Goal: Task Accomplishment & Management: Manage account settings

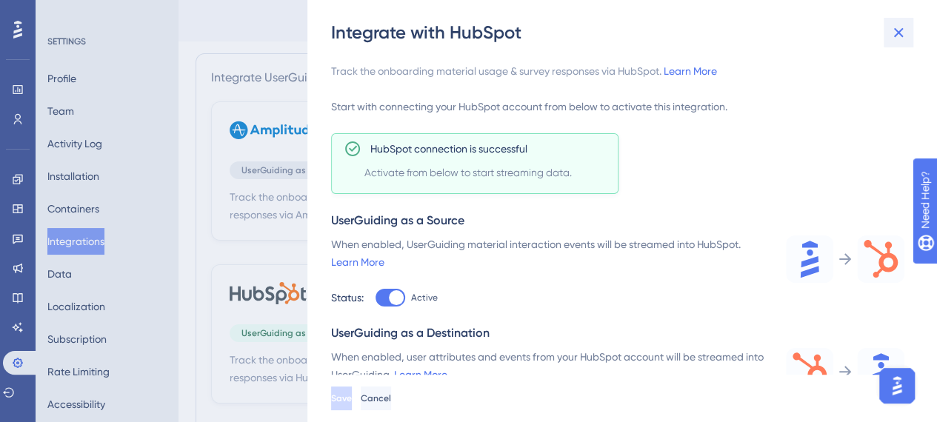
drag, startPoint x: 910, startPoint y: 33, endPoint x: 903, endPoint y: 32, distance: 7.6
click at [907, 33] on div "Integrate with HubSpot" at bounding box center [623, 33] width 585 height 24
click at [903, 32] on icon at bounding box center [899, 33] width 18 height 18
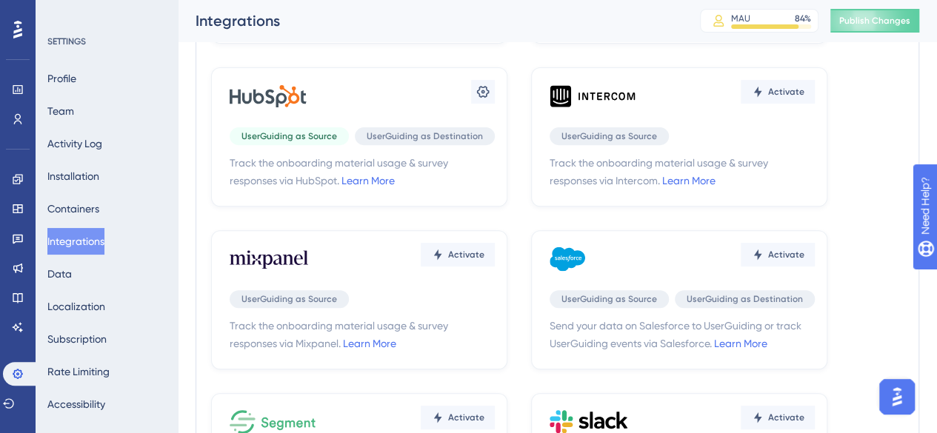
scroll to position [222, 0]
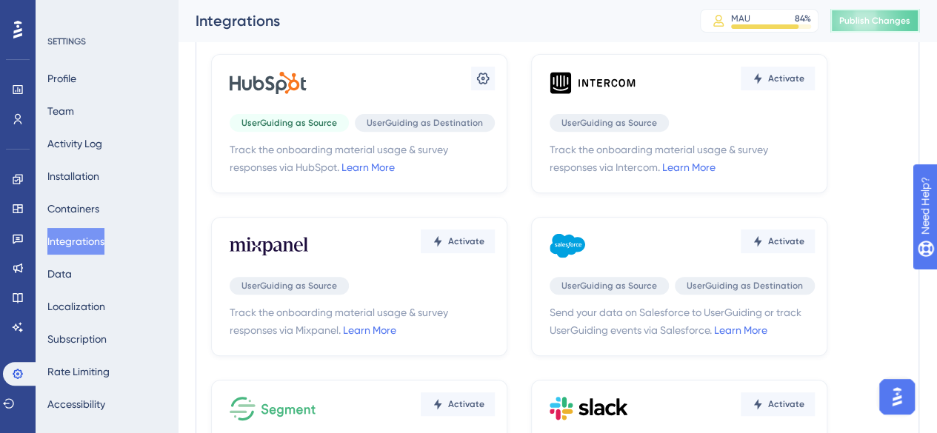
click at [859, 13] on button "Publish Changes" at bounding box center [875, 21] width 89 height 24
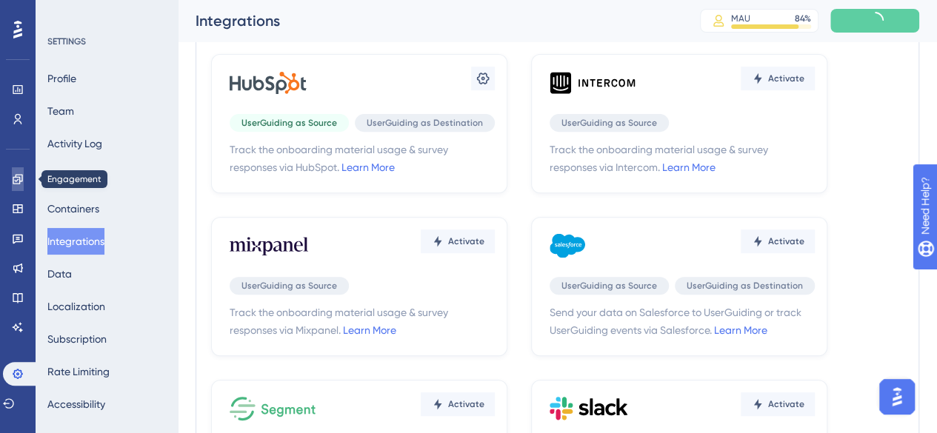
click at [13, 185] on icon at bounding box center [18, 179] width 12 height 12
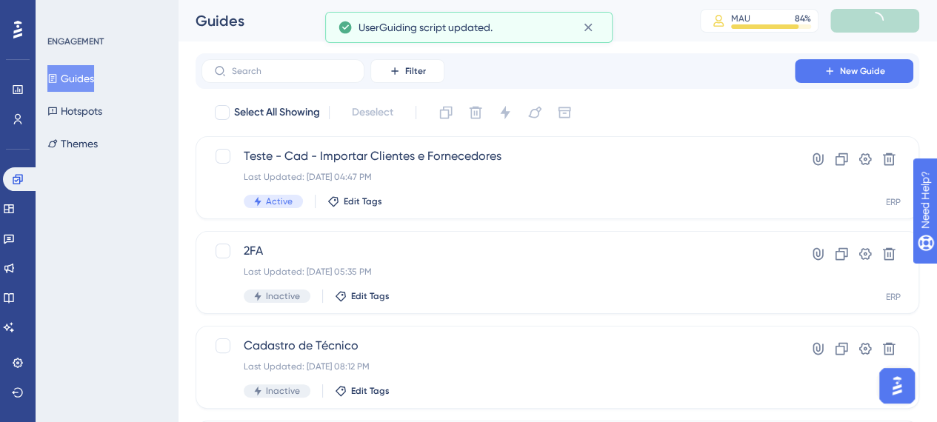
click at [102, 96] on div "Guides Hotspots Themes" at bounding box center [107, 111] width 120 height 92
click at [102, 110] on button "Hotspots" at bounding box center [74, 111] width 55 height 27
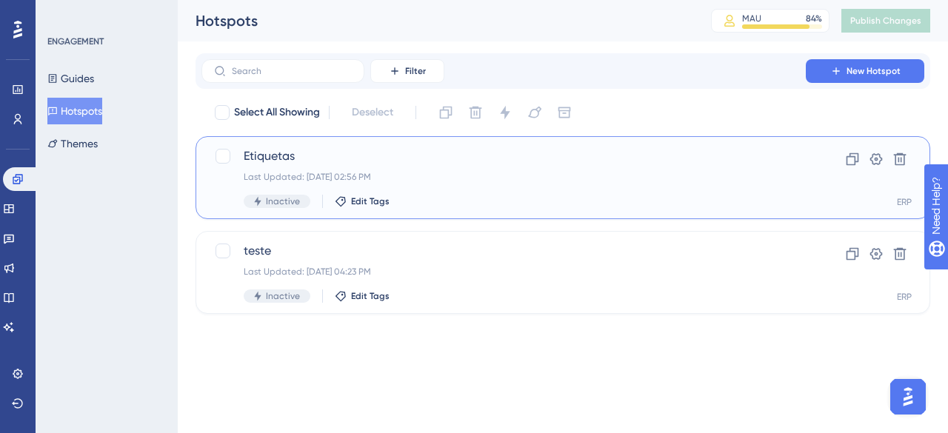
click at [405, 166] on div "Etiquetas Last Updated: 26 de ago. de 2025 02:56 PM Inactive Edit Tags" at bounding box center [504, 177] width 520 height 61
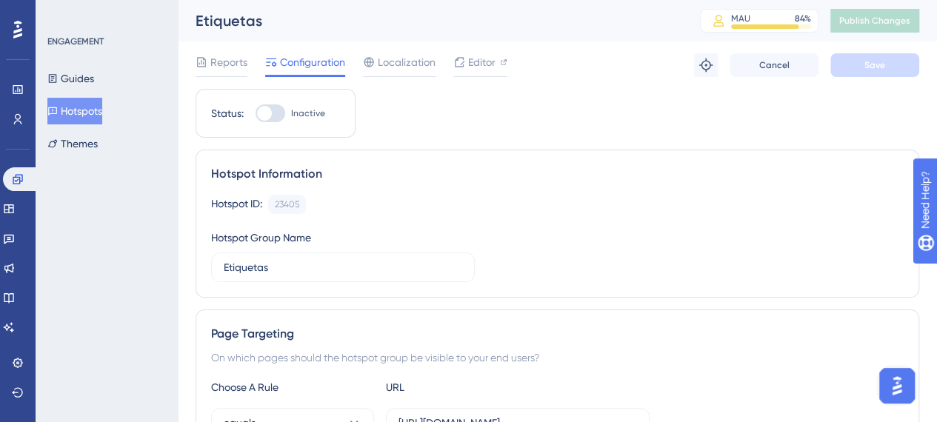
click at [265, 104] on div at bounding box center [271, 113] width 30 height 18
click at [256, 113] on input "Inactive" at bounding box center [255, 113] width 1 height 1
click at [870, 67] on span "Save" at bounding box center [875, 65] width 21 height 12
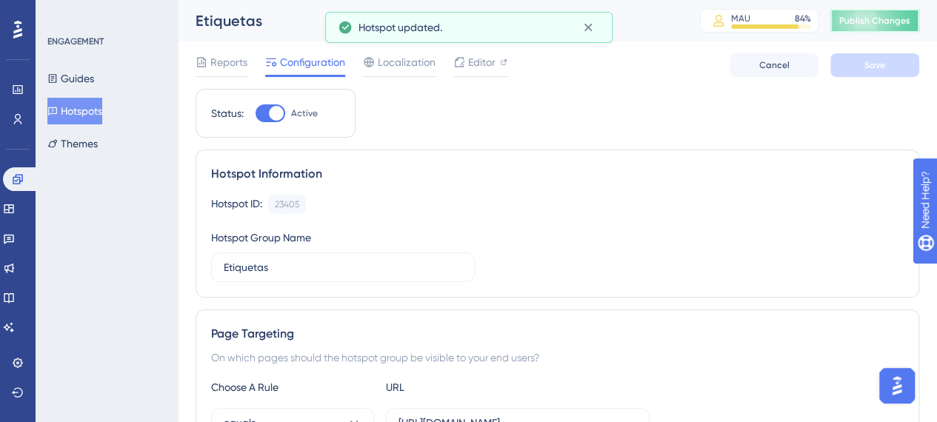
click at [891, 23] on span "Publish Changes" at bounding box center [875, 21] width 71 height 12
drag, startPoint x: 281, startPoint y: 118, endPoint x: 274, endPoint y: 113, distance: 8.0
click at [274, 113] on div at bounding box center [276, 113] width 15 height 15
click at [256, 113] on input "Active" at bounding box center [255, 113] width 1 height 1
checkbox input "false"
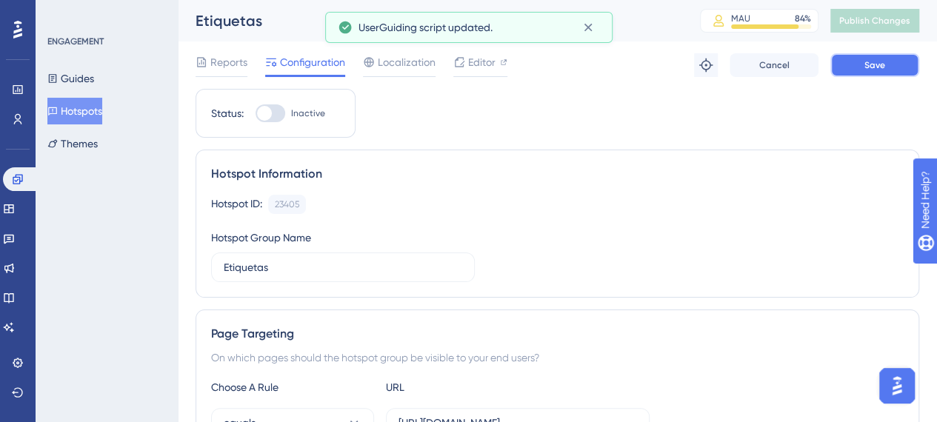
click at [882, 65] on span "Save" at bounding box center [875, 65] width 21 height 12
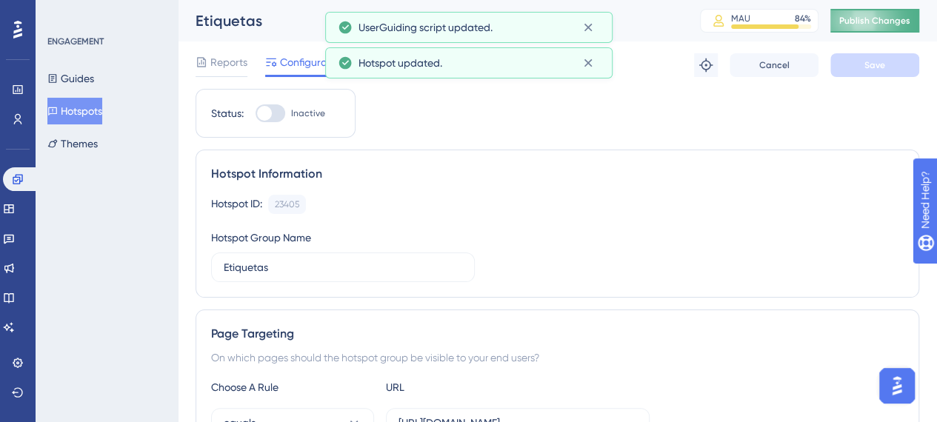
click at [900, 24] on button "Publish Changes" at bounding box center [875, 21] width 89 height 24
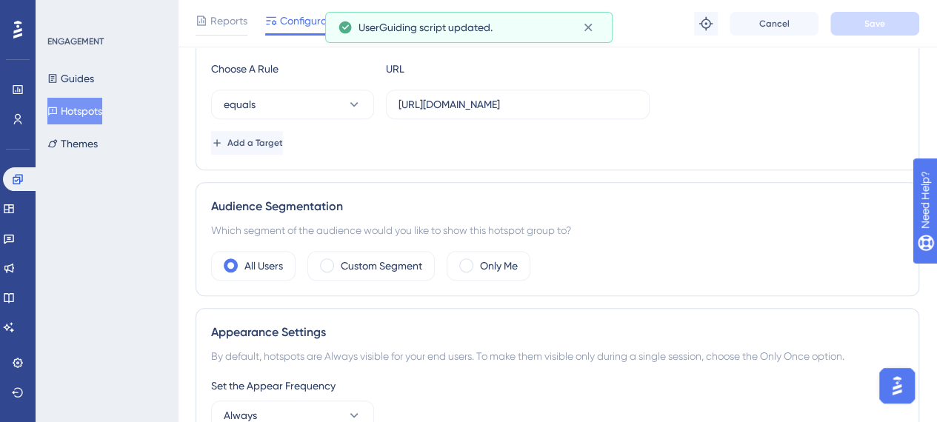
scroll to position [371, 0]
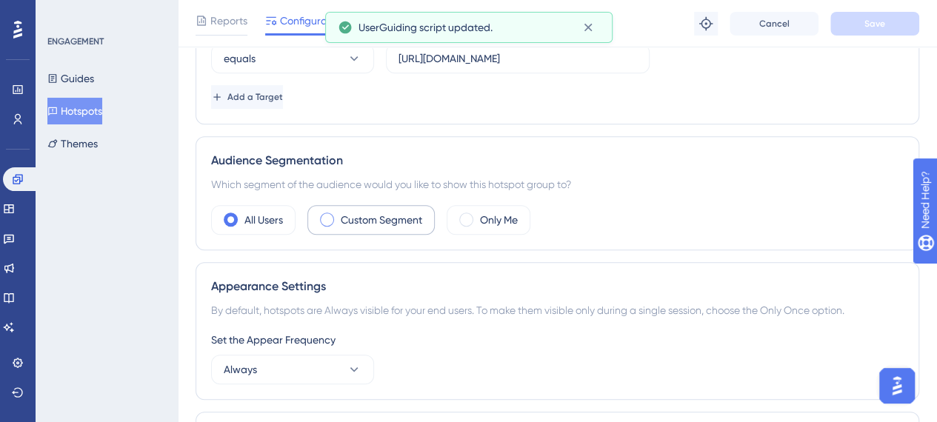
click at [376, 224] on label "Custom Segment" at bounding box center [382, 220] width 82 height 18
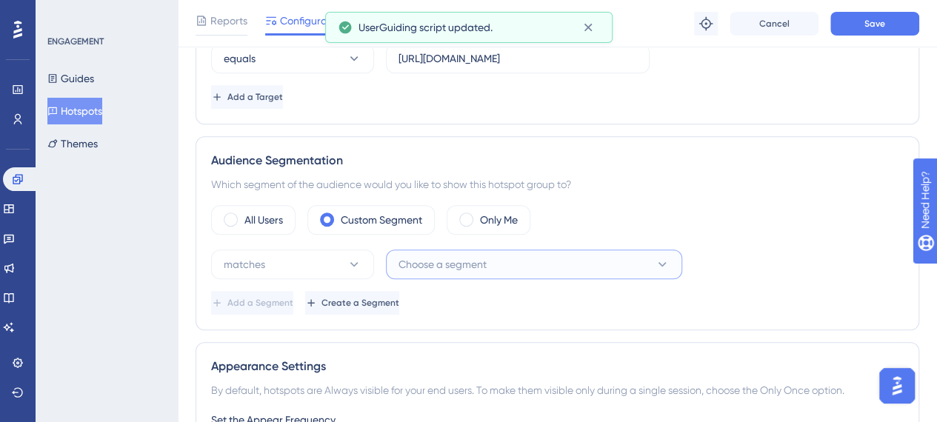
click at [443, 262] on span "Choose a segment" at bounding box center [443, 265] width 88 height 18
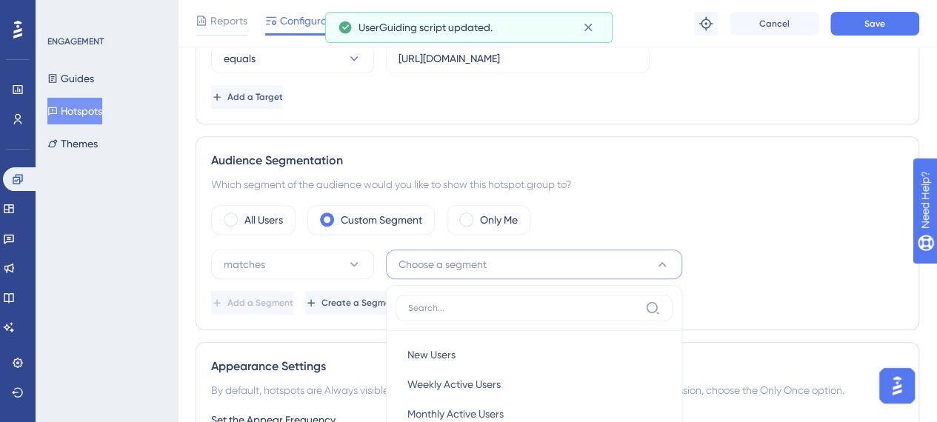
scroll to position [579, 0]
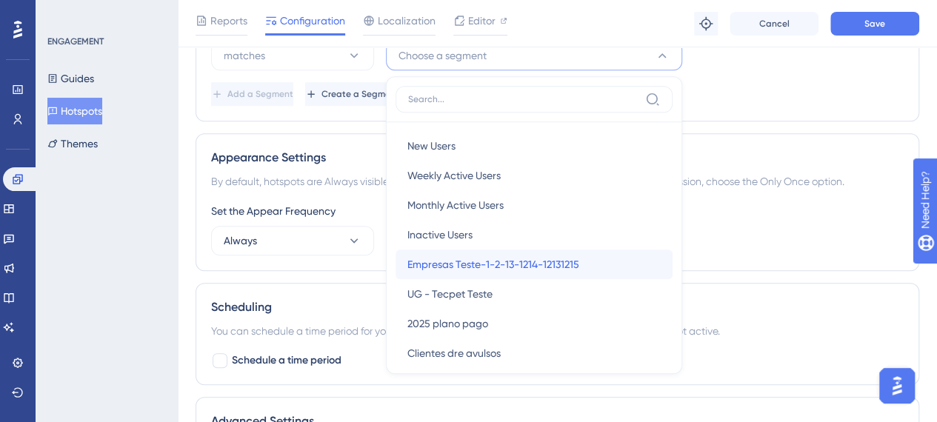
click at [479, 269] on span "Empresas Teste-1-2-13-1214-12131215" at bounding box center [494, 265] width 172 height 18
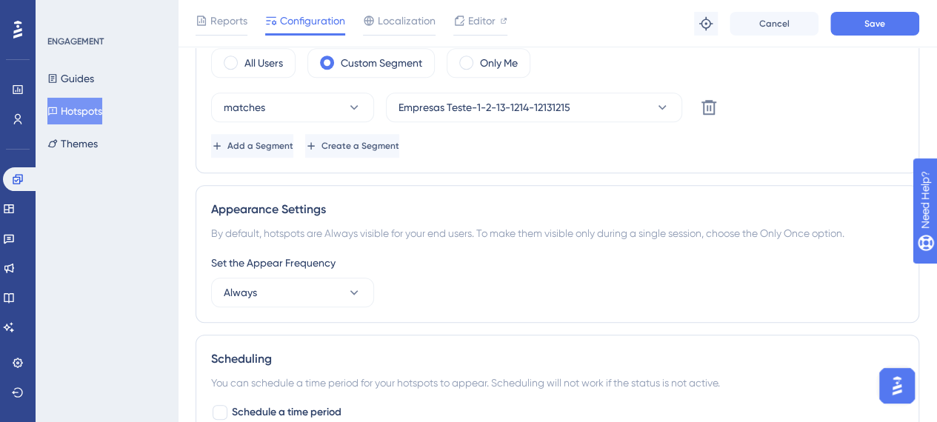
scroll to position [505, 0]
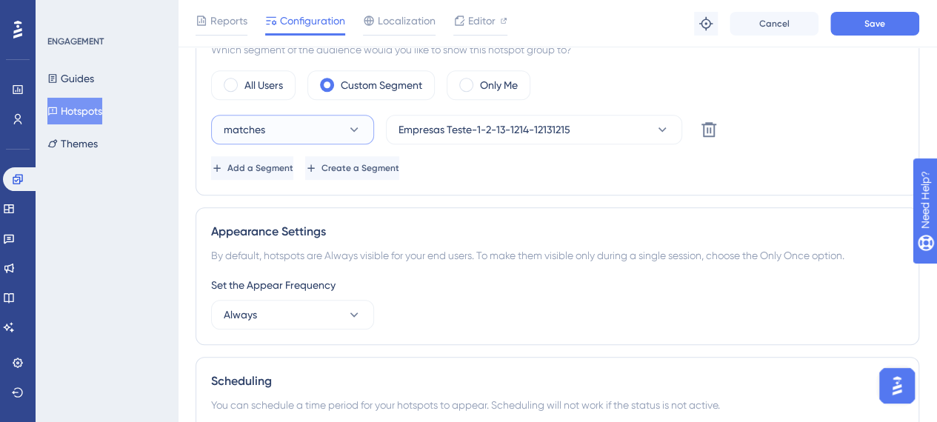
click at [299, 130] on button "matches" at bounding box center [292, 130] width 163 height 30
click at [655, 144] on div "matches matches matches doesn't match doesn't match Empresas Teste-1-2-13-1214-…" at bounding box center [557, 147] width 693 height 65
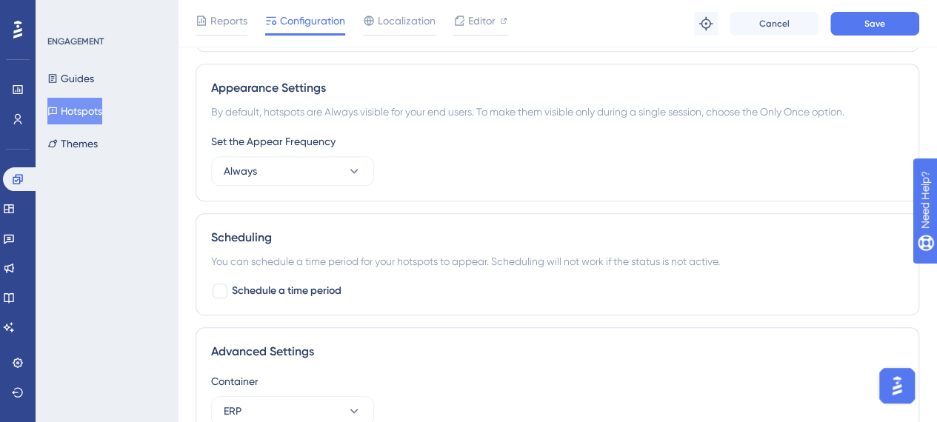
scroll to position [791, 0]
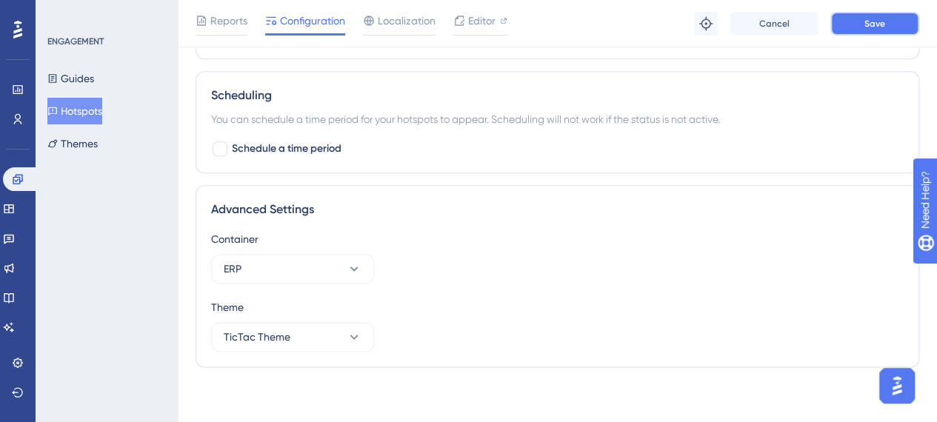
click at [854, 27] on button "Save" at bounding box center [875, 24] width 89 height 24
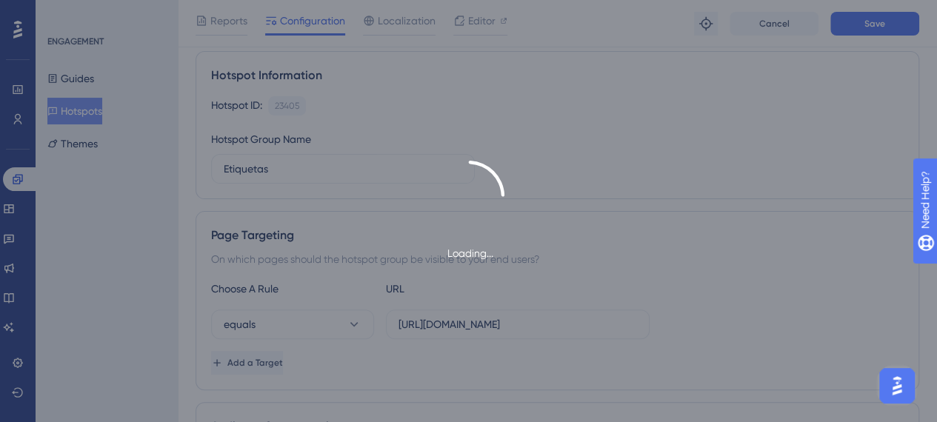
scroll to position [0, 0]
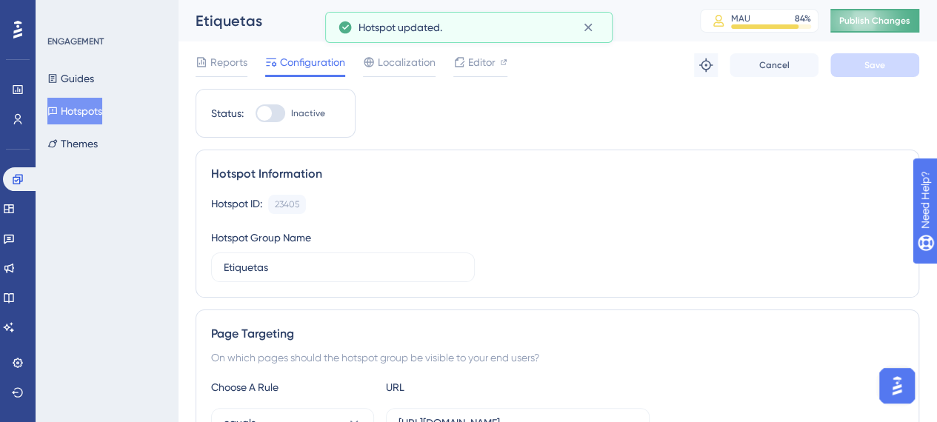
click at [897, 11] on button "Publish Changes" at bounding box center [875, 21] width 89 height 24
click at [475, 62] on span "Editor" at bounding box center [481, 62] width 27 height 18
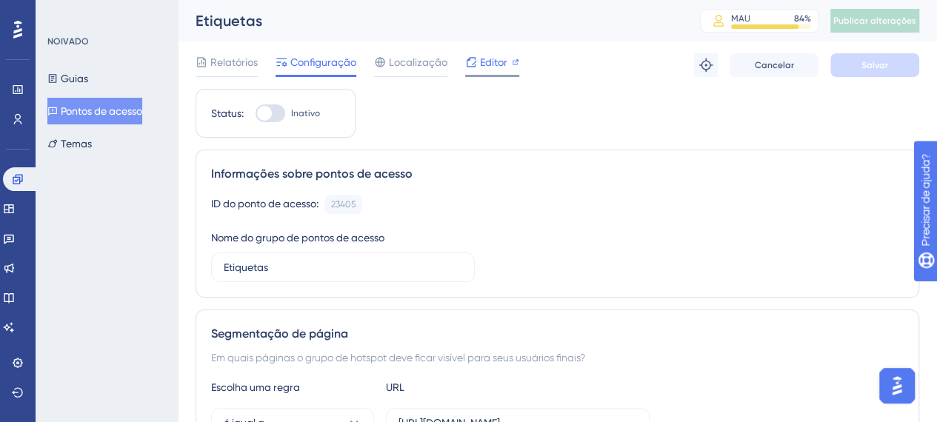
click at [468, 62] on icon at bounding box center [471, 62] width 12 height 12
click at [438, 53] on span "Localização" at bounding box center [418, 62] width 59 height 18
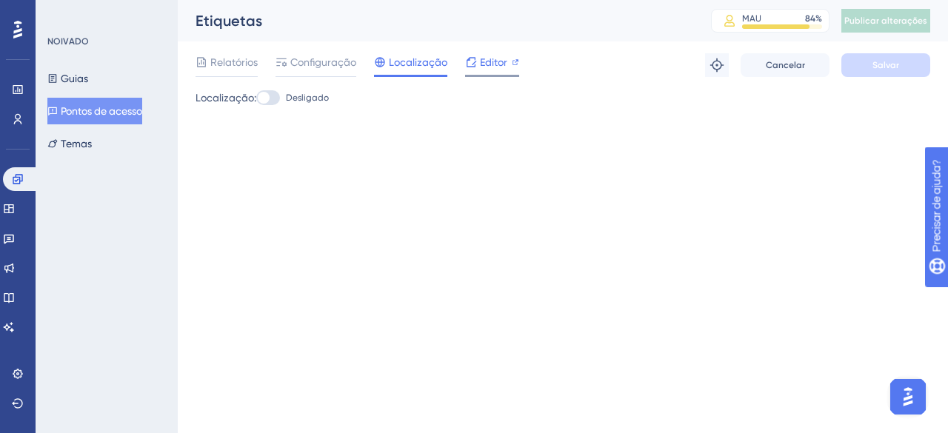
click at [491, 59] on font "Editor" at bounding box center [493, 62] width 27 height 12
click at [216, 70] on span "Relatórios" at bounding box center [233, 62] width 47 height 18
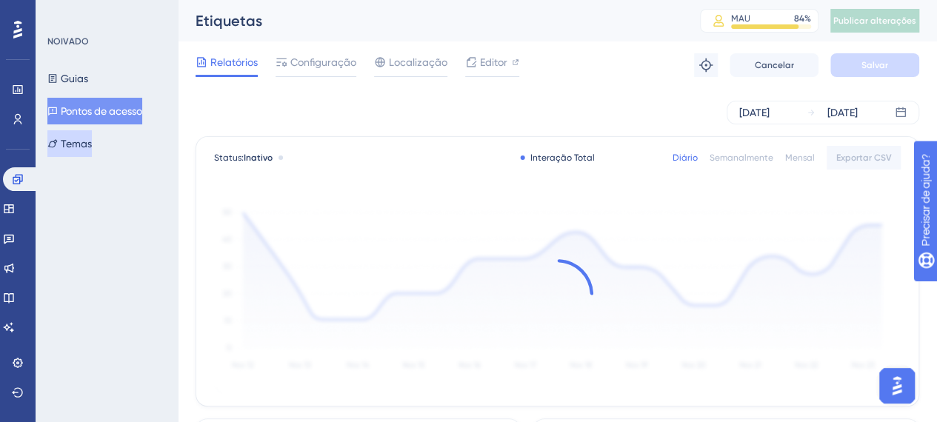
click at [71, 142] on font "Temas" at bounding box center [76, 144] width 31 height 12
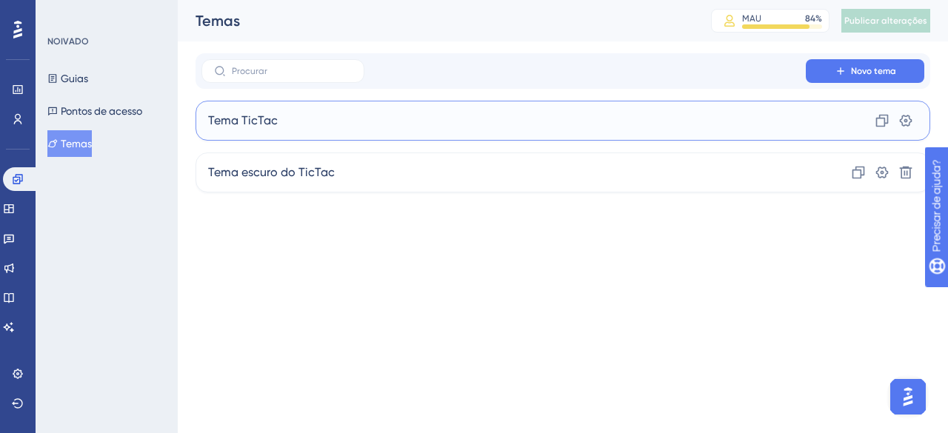
click at [474, 113] on div "Tema TicTac Clone Configurações" at bounding box center [563, 121] width 735 height 40
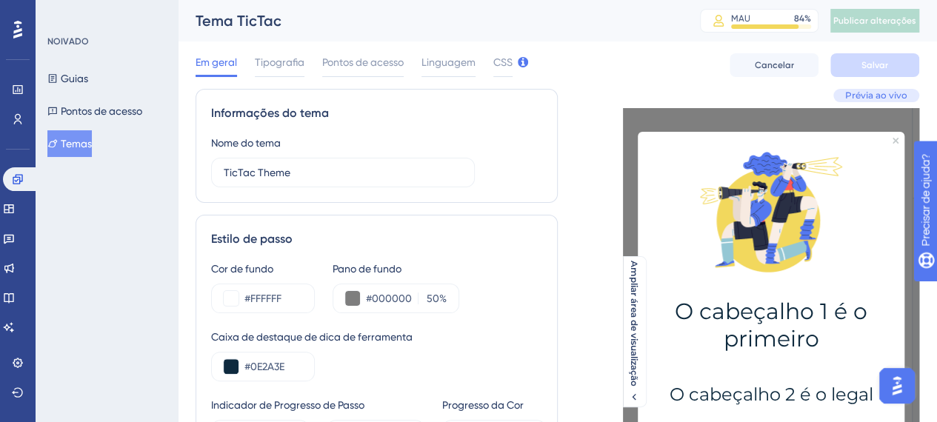
click at [308, 62] on div "Em geral Tipografia Pontos de acesso Linguagem CSS" at bounding box center [354, 65] width 317 height 24
click at [290, 59] on font "Tipografia" at bounding box center [280, 62] width 50 height 12
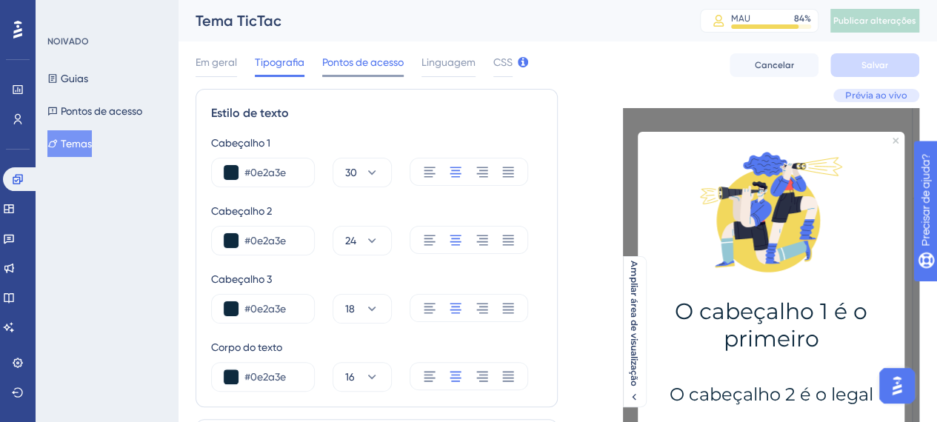
click at [335, 60] on font "Pontos de acesso" at bounding box center [363, 62] width 82 height 12
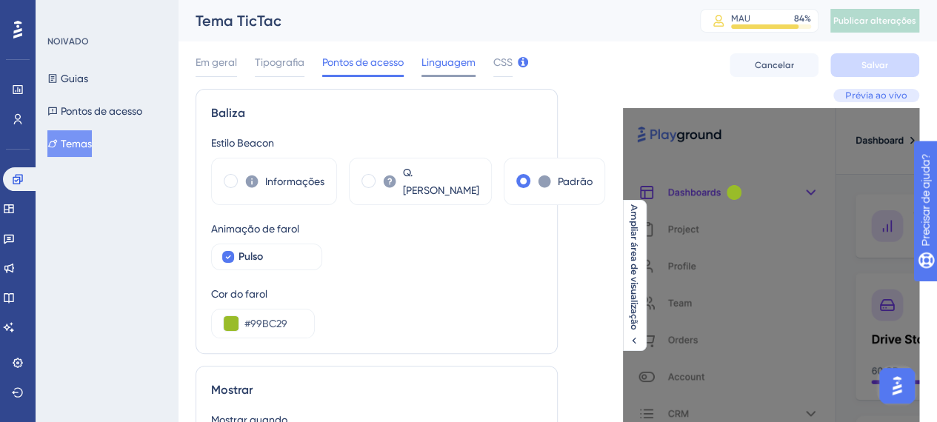
click at [433, 58] on font "Linguagem" at bounding box center [449, 62] width 54 height 12
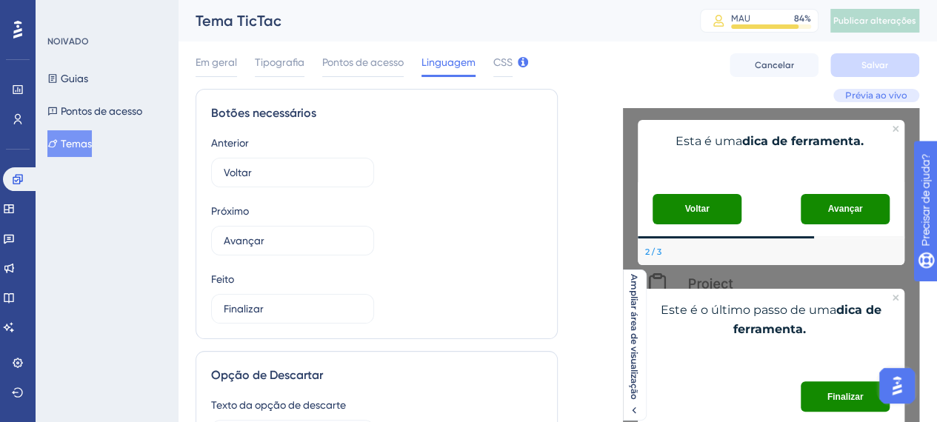
click at [490, 62] on div "Em geral Tipografia Pontos de acesso Linguagem CSS" at bounding box center [354, 65] width 317 height 24
click at [498, 62] on font "CSS" at bounding box center [503, 62] width 19 height 12
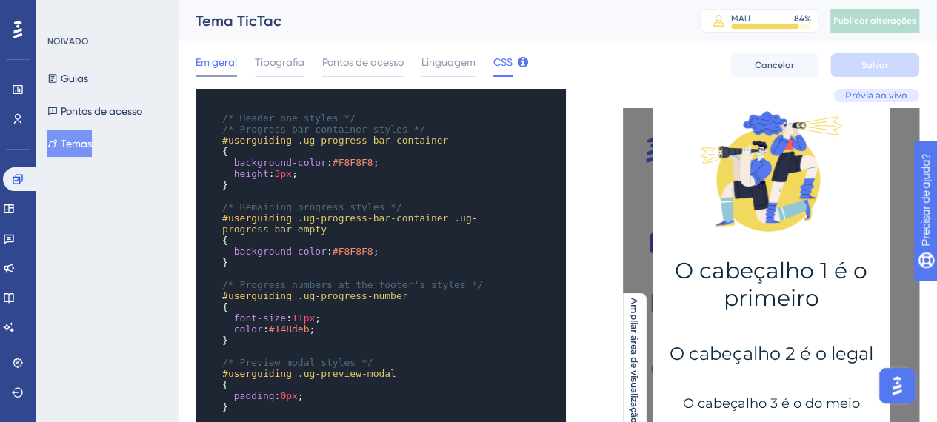
click at [236, 60] on font "Em geral" at bounding box center [216, 62] width 41 height 12
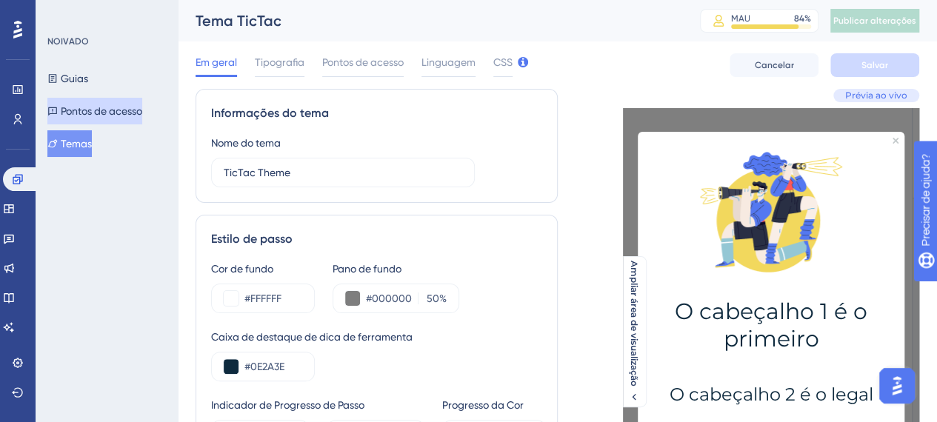
click at [113, 109] on font "Pontos de acesso" at bounding box center [102, 111] width 82 height 12
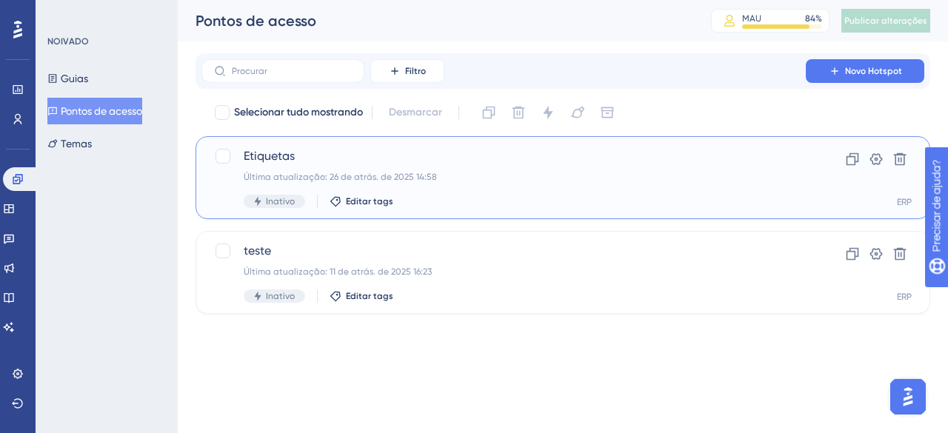
click at [740, 168] on div "Etiquetas Última atualização: 26 de atrás. de 2025 14:58 Inativo Editar tags" at bounding box center [504, 177] width 520 height 61
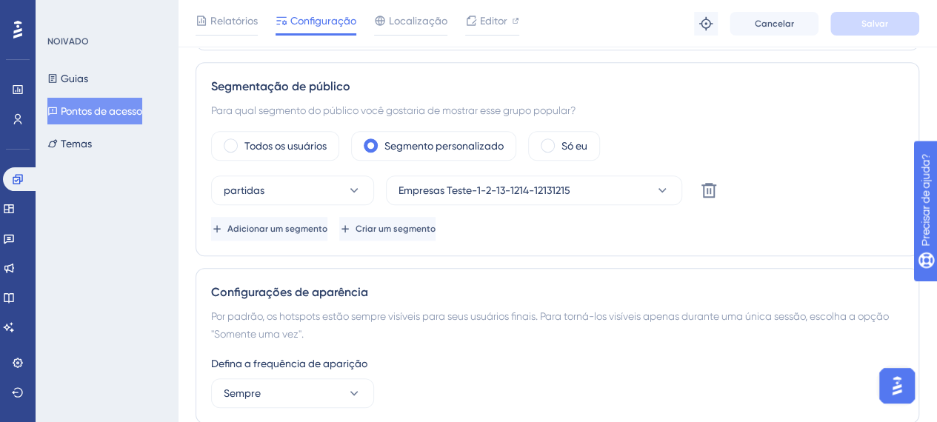
scroll to position [667, 0]
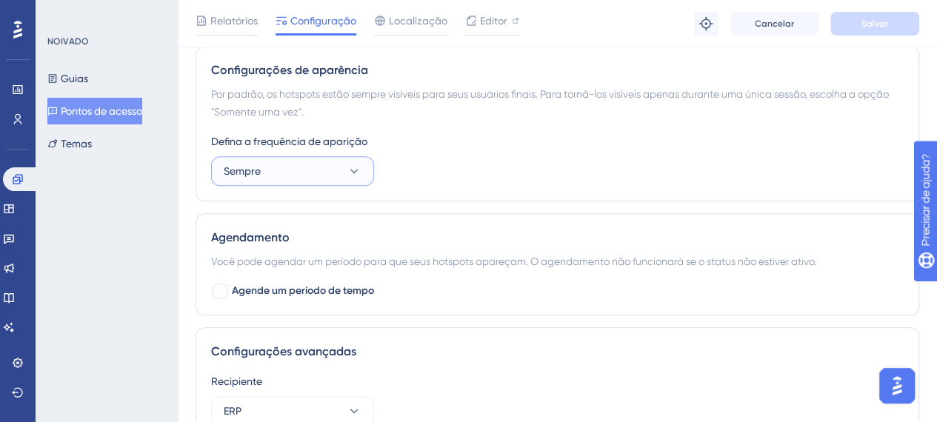
click at [340, 164] on button "Sempre" at bounding box center [292, 171] width 163 height 30
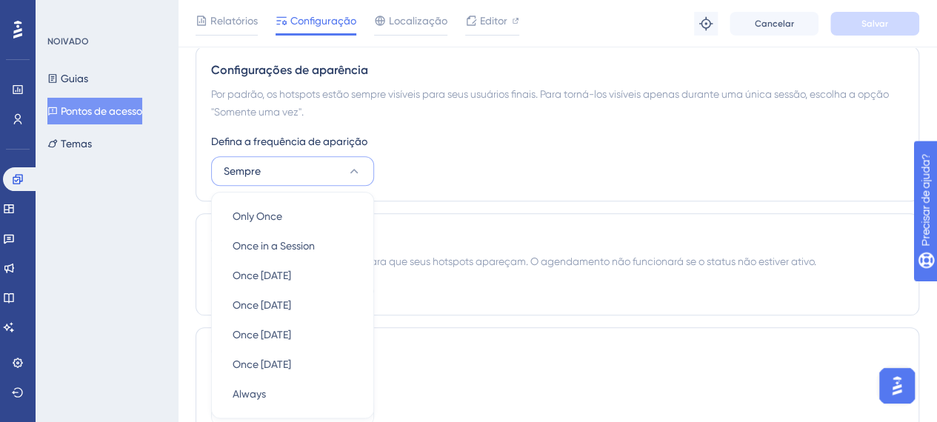
scroll to position [756, 0]
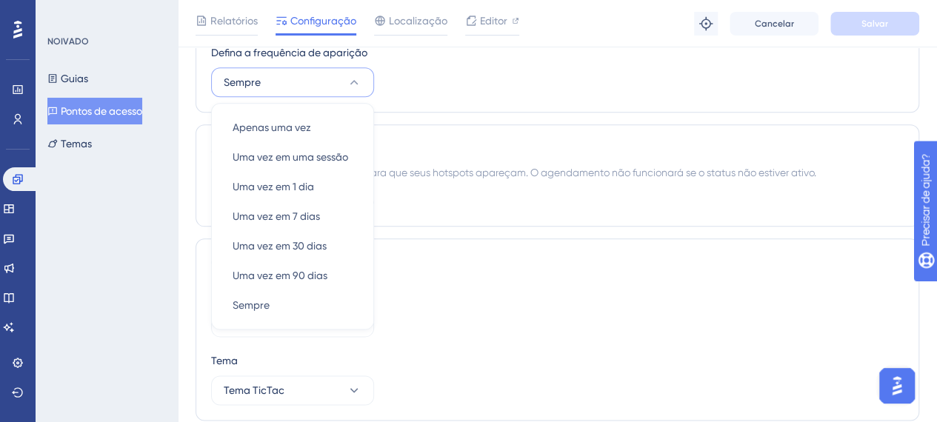
click at [461, 106] on div "Configurações de aparência Por padrão, os hotspots estão sempre visíveis para s…" at bounding box center [558, 35] width 724 height 156
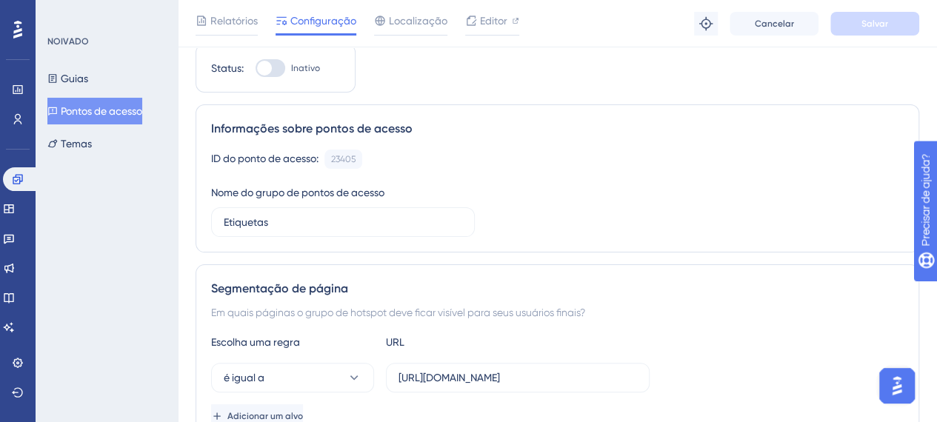
scroll to position [0, 0]
